Goal: Navigation & Orientation: Find specific page/section

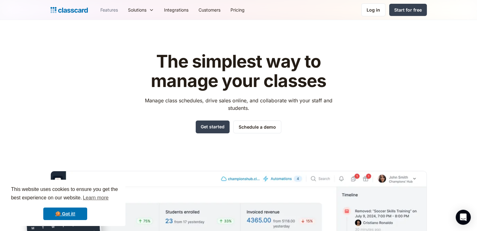
click at [113, 8] on link "Features" at bounding box center [109, 10] width 28 height 14
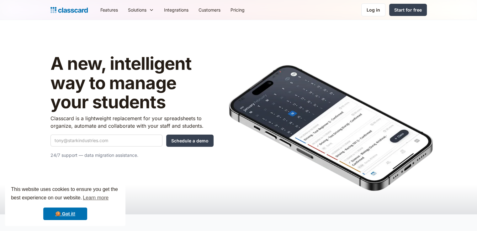
click at [145, 10] on div "Solutions" at bounding box center [137, 10] width 18 height 7
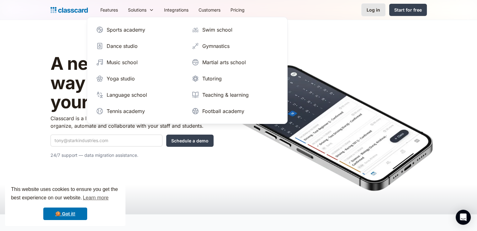
click at [373, 15] on link "Log in" at bounding box center [373, 9] width 24 height 13
